Goal: Task Accomplishment & Management: Use online tool/utility

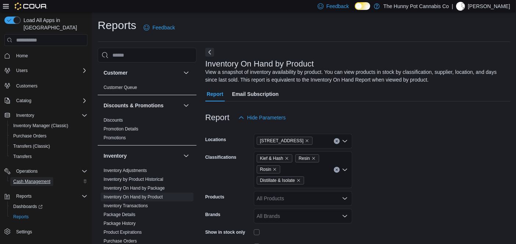
click at [29, 179] on span "Cash Management" at bounding box center [31, 182] width 37 height 6
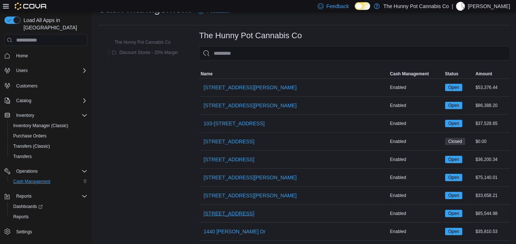
scroll to position [62, 0]
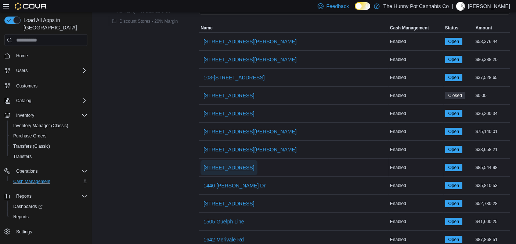
click at [221, 169] on span "[STREET_ADDRESS]" at bounding box center [229, 167] width 51 height 7
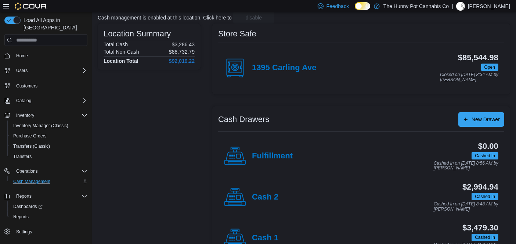
scroll to position [63, 0]
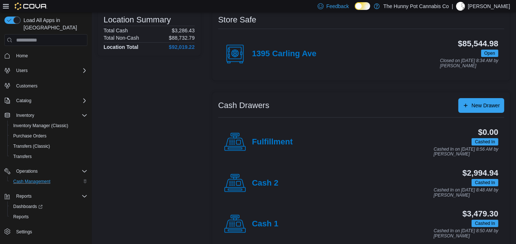
click at [264, 215] on div "Cash 1" at bounding box center [251, 224] width 54 height 22
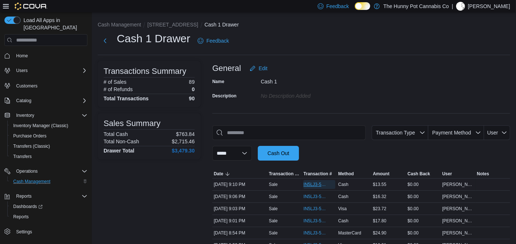
click at [314, 181] on span "IN5LJ3-5765153" at bounding box center [320, 184] width 32 height 9
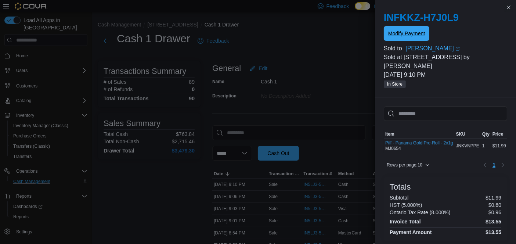
click at [402, 32] on span "Modify Payment" at bounding box center [407, 33] width 37 height 7
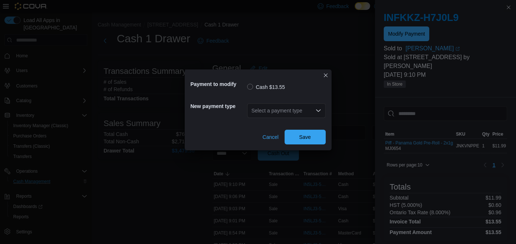
click at [278, 110] on div "Select a payment type" at bounding box center [286, 110] width 79 height 15
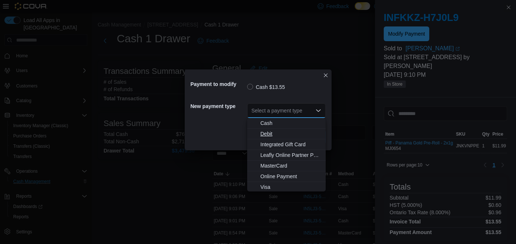
click at [282, 135] on span "Debit" at bounding box center [291, 133] width 61 height 7
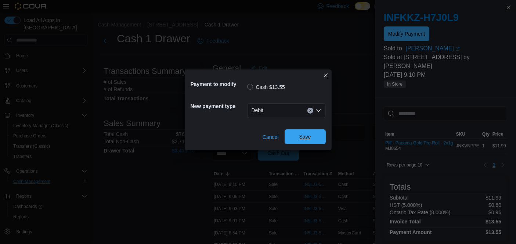
click at [297, 139] on span "Save" at bounding box center [305, 136] width 32 height 15
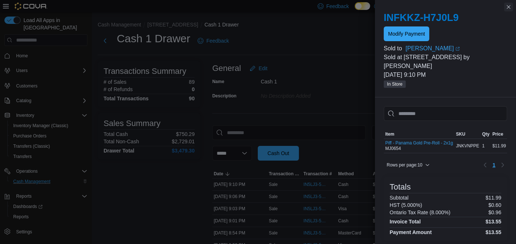
click at [510, 6] on button "Close this dialog" at bounding box center [509, 7] width 9 height 9
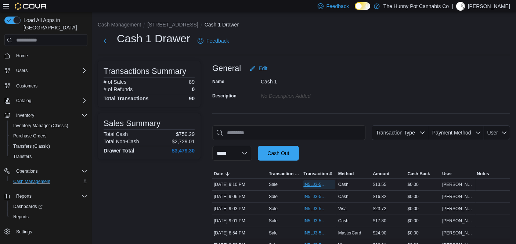
click at [306, 182] on span "IN5LJ3-5765153" at bounding box center [316, 185] width 24 height 6
click at [103, 41] on button "Next" at bounding box center [105, 40] width 15 height 15
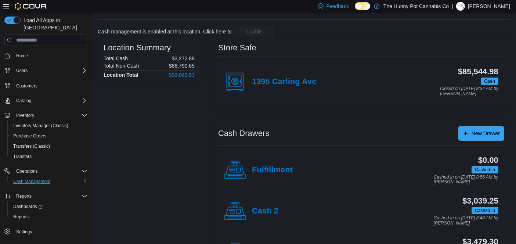
scroll to position [46, 0]
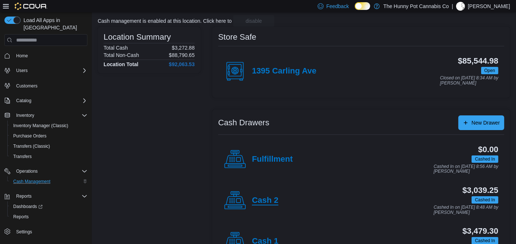
click at [271, 197] on h4 "Cash 2" at bounding box center [265, 201] width 26 height 10
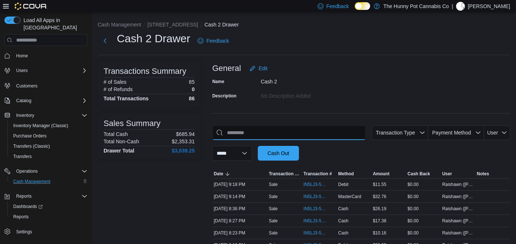
click at [291, 132] on input "This is a search bar. As you type, the results lower in the page will automatic…" at bounding box center [289, 132] width 154 height 15
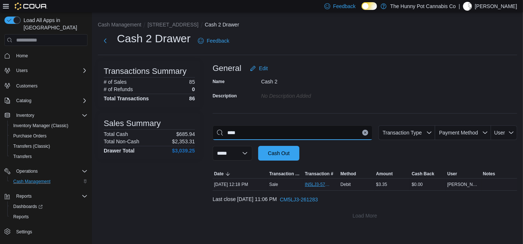
type input "****"
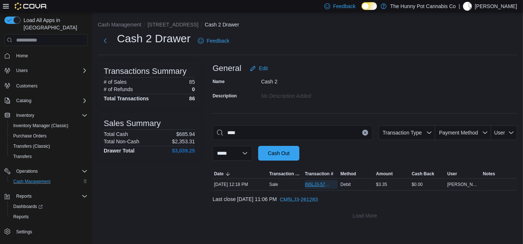
click at [315, 185] on span "IN5LJ3-5761024" at bounding box center [317, 185] width 25 height 6
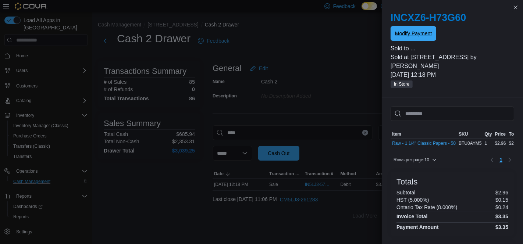
click at [412, 30] on span "Modify Payment" at bounding box center [413, 33] width 37 height 15
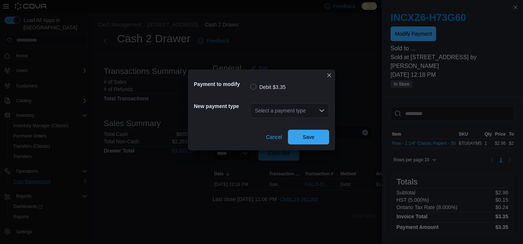
click at [320, 105] on div "Select a payment type" at bounding box center [289, 110] width 79 height 15
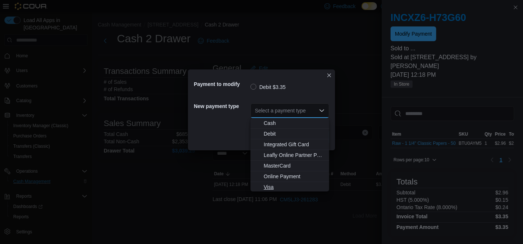
click at [279, 182] on button "Visa" at bounding box center [289, 187] width 79 height 11
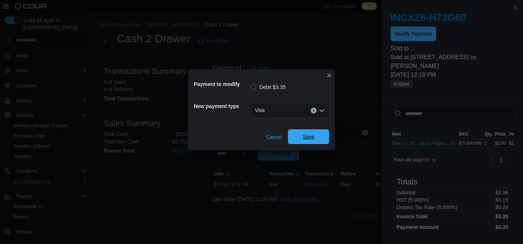
click at [301, 132] on span "Save" at bounding box center [308, 136] width 32 height 15
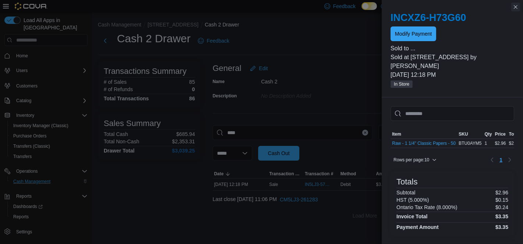
click at [516, 6] on button "Close this dialog" at bounding box center [515, 7] width 9 height 9
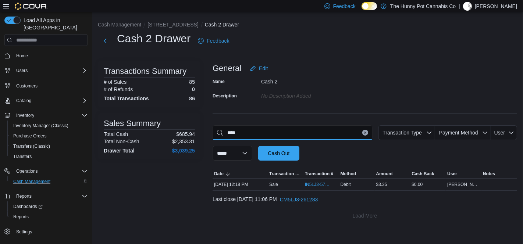
click at [363, 136] on input "****" at bounding box center [292, 132] width 160 height 15
click at [365, 134] on icon "Clear input" at bounding box center [365, 132] width 3 height 3
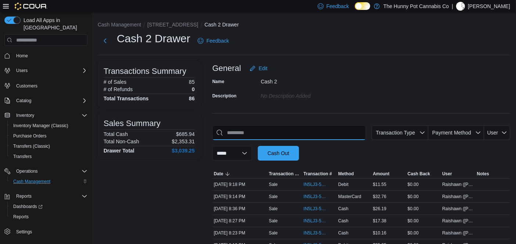
click at [346, 133] on input "This is a search bar. As you type, the results lower in the page will automatic…" at bounding box center [289, 132] width 154 height 15
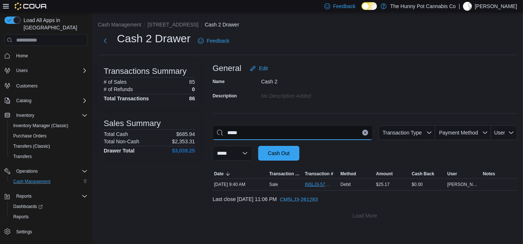
type input "*****"
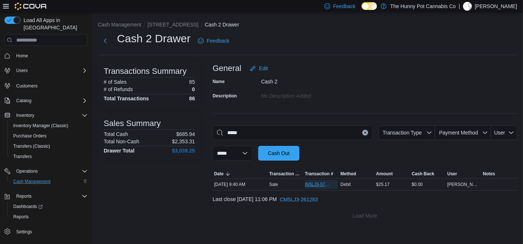
click at [317, 184] on span "IN5LJ3-5760380" at bounding box center [317, 185] width 25 height 6
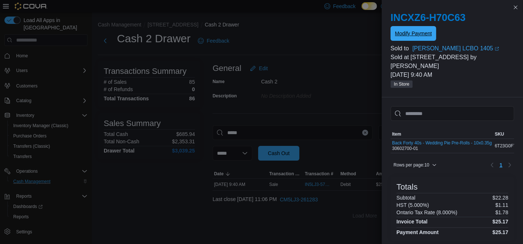
click at [421, 31] on span "Modify Payment" at bounding box center [413, 33] width 37 height 7
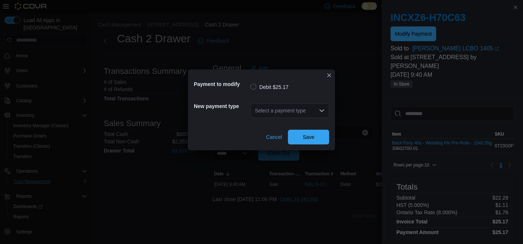
click at [279, 104] on div "Select a payment type" at bounding box center [289, 110] width 79 height 15
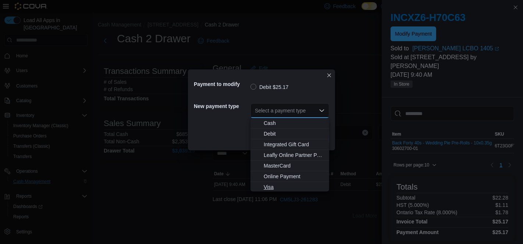
click at [271, 184] on span "Visa" at bounding box center [294, 186] width 61 height 7
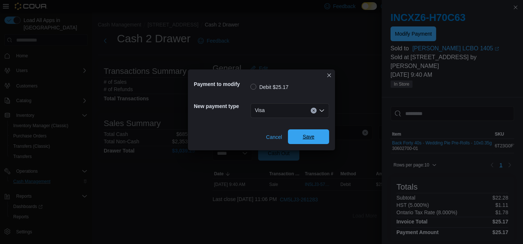
click at [302, 140] on span "Save" at bounding box center [308, 136] width 32 height 15
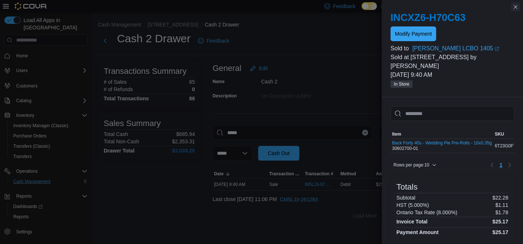
click at [515, 6] on button "Close this dialog" at bounding box center [515, 7] width 9 height 9
